Goal: Information Seeking & Learning: Learn about a topic

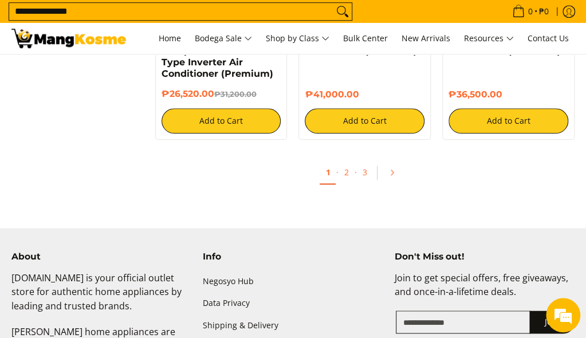
scroll to position [2171, 0]
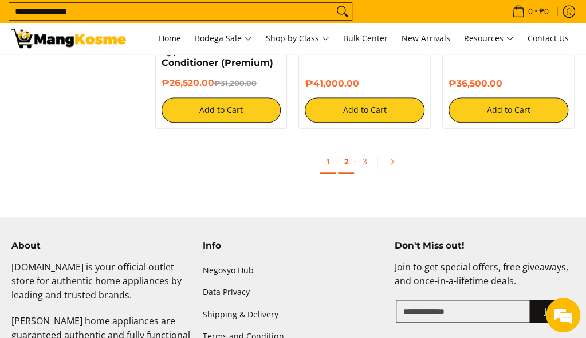
click at [344, 152] on link "2" at bounding box center [346, 161] width 16 height 23
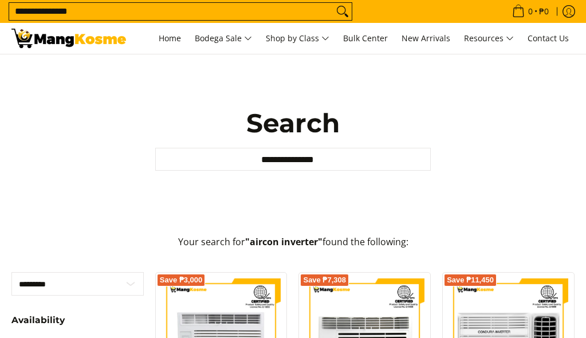
scroll to position [2171, 0]
